Goal: Book appointment/travel/reservation

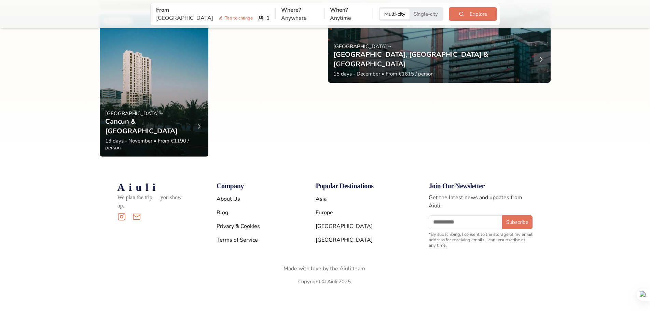
scroll to position [944, 0]
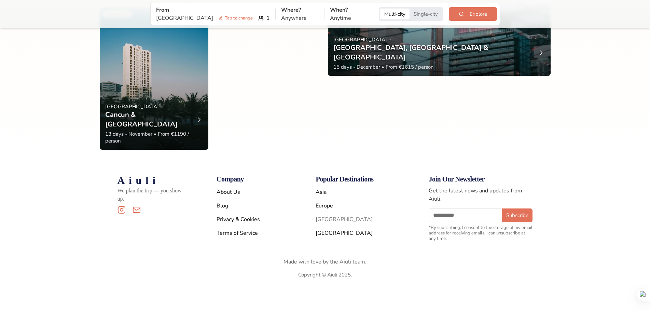
click at [330, 219] on a"] "[GEOGRAPHIC_DATA]" at bounding box center [344, 220] width 57 height 8
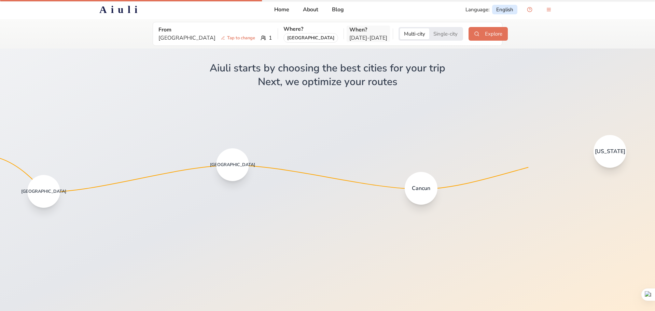
click at [349, 37] on p "[DATE] - [DATE]" at bounding box center [368, 38] width 38 height 8
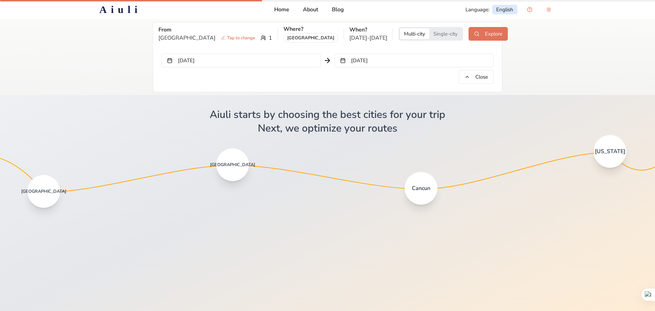
click at [262, 59] on button "[DATE]" at bounding box center [241, 61] width 160 height 14
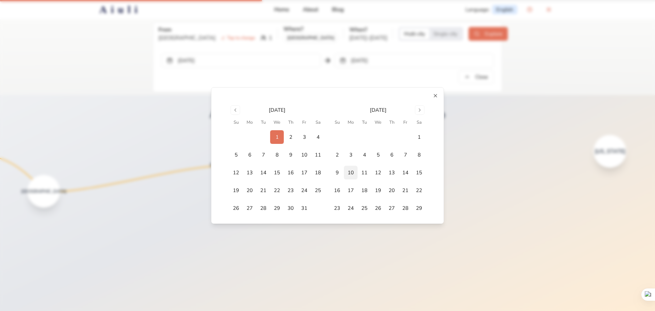
click at [350, 174] on button "10" at bounding box center [351, 173] width 14 height 14
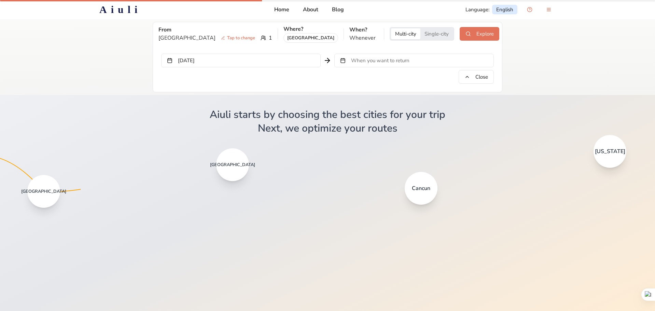
click at [375, 61] on span "When you want to return" at bounding box center [380, 60] width 58 height 7
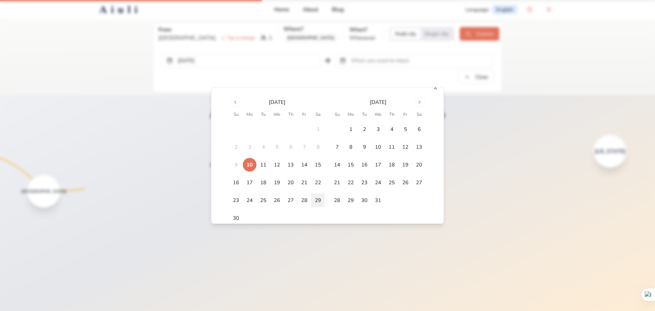
scroll to position [9, 0]
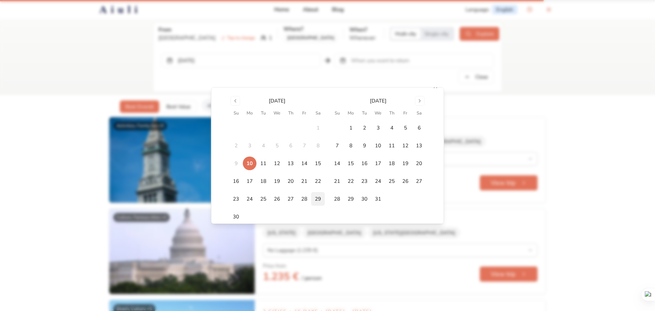
click at [314, 197] on button "29" at bounding box center [318, 199] width 14 height 14
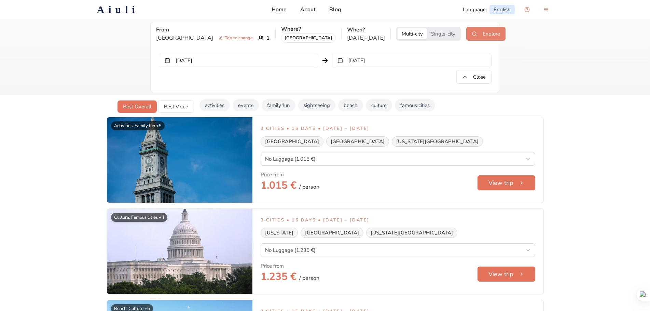
click at [466, 35] on button "Explore" at bounding box center [485, 34] width 39 height 14
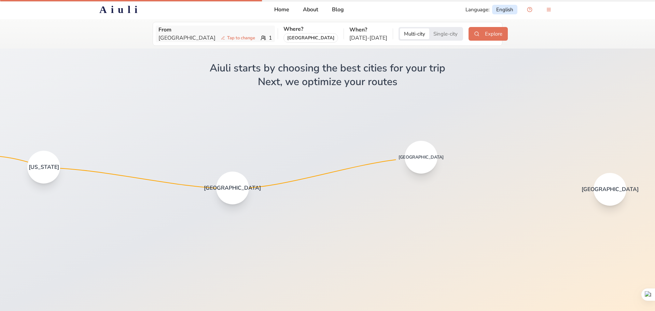
click at [222, 39] on div "Oslo Tap to change 1" at bounding box center [215, 38] width 114 height 8
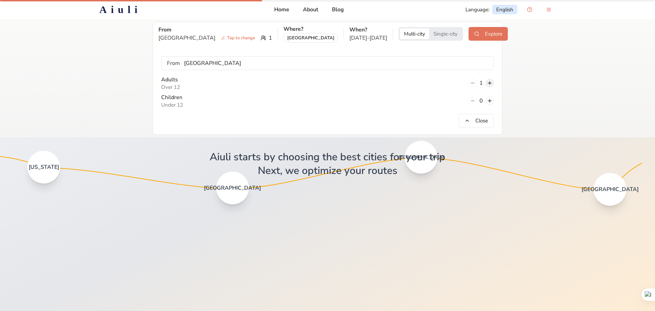
click at [491, 83] on button at bounding box center [490, 83] width 8 height 8
click at [470, 32] on button "Explore" at bounding box center [488, 34] width 39 height 14
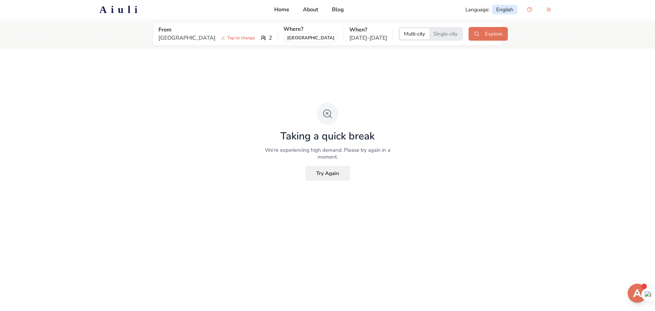
click at [331, 173] on button "Try Again" at bounding box center [327, 173] width 45 height 15
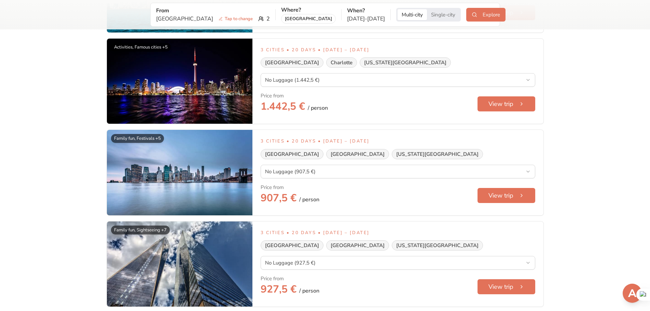
scroll to position [2137, 0]
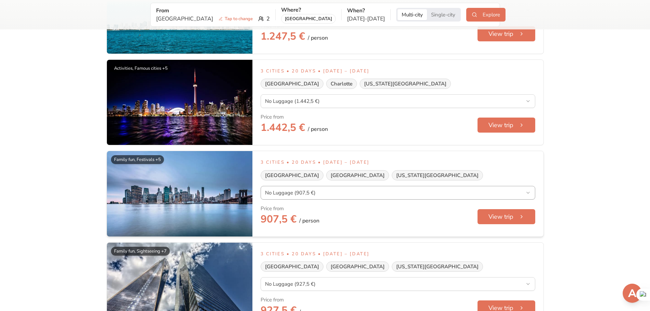
click at [503, 217] on button "View trip" at bounding box center [506, 216] width 59 height 15
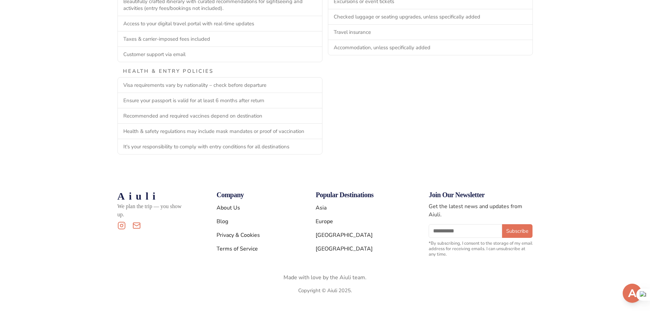
scroll to position [1760, 0]
